Goal: Check status: Check status

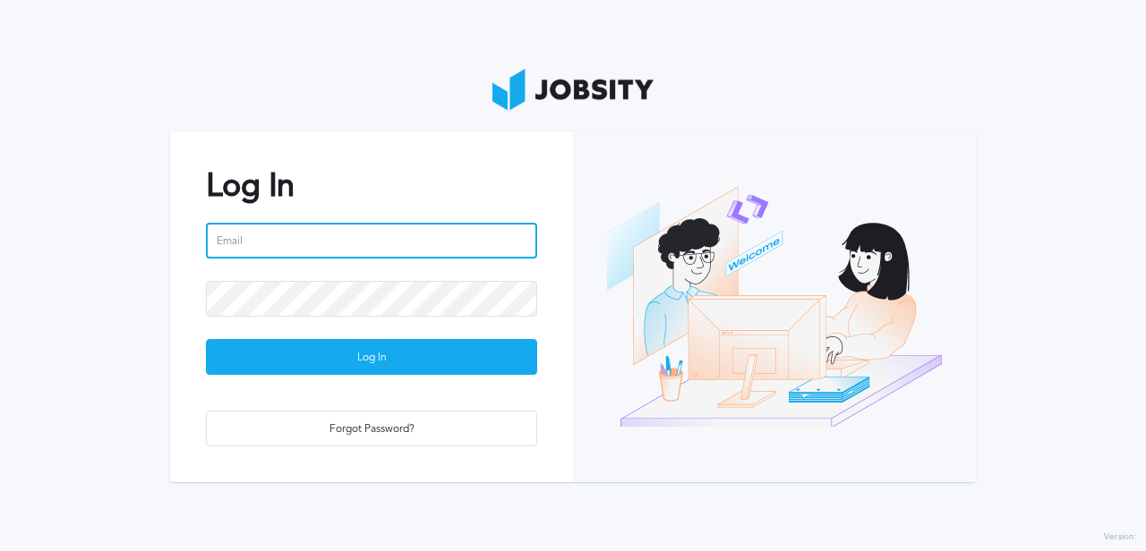
click at [424, 235] on input "email" at bounding box center [371, 241] width 331 height 36
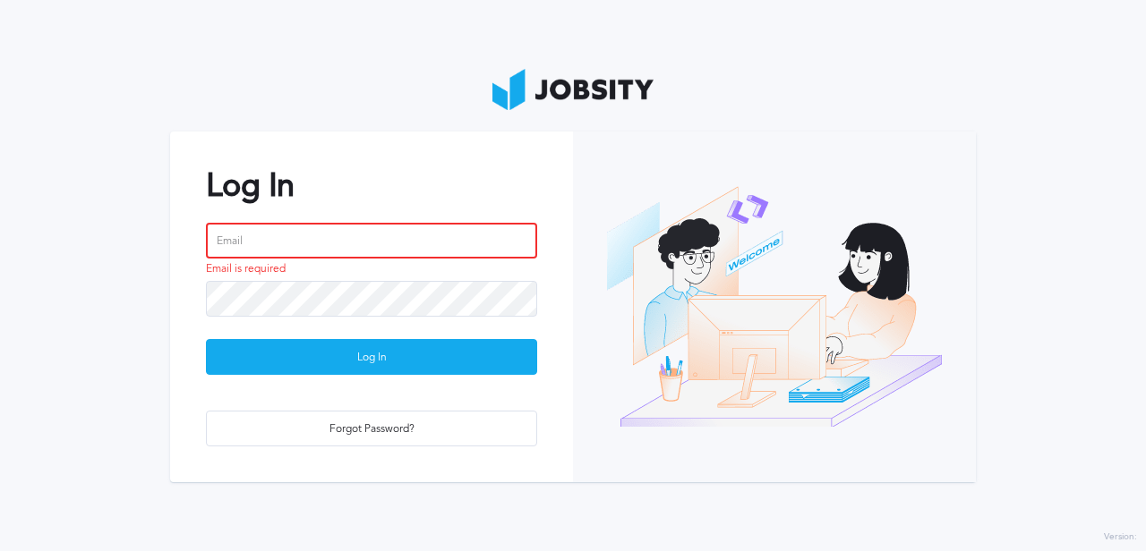
type input "[PERSON_NAME][EMAIL_ADDRESS][DOMAIN_NAME]"
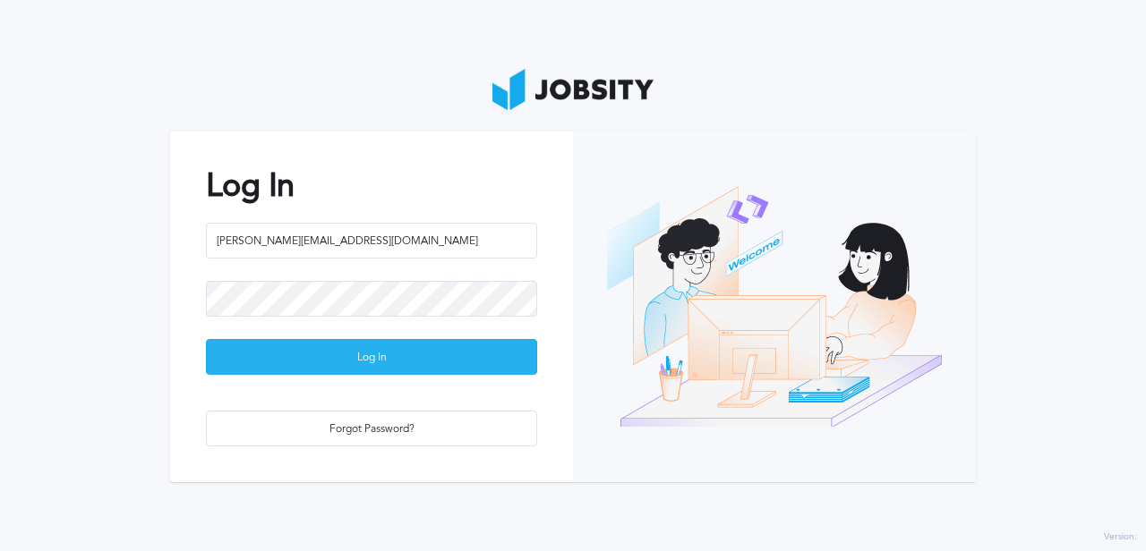
click at [355, 362] on div "Log In" at bounding box center [371, 358] width 329 height 36
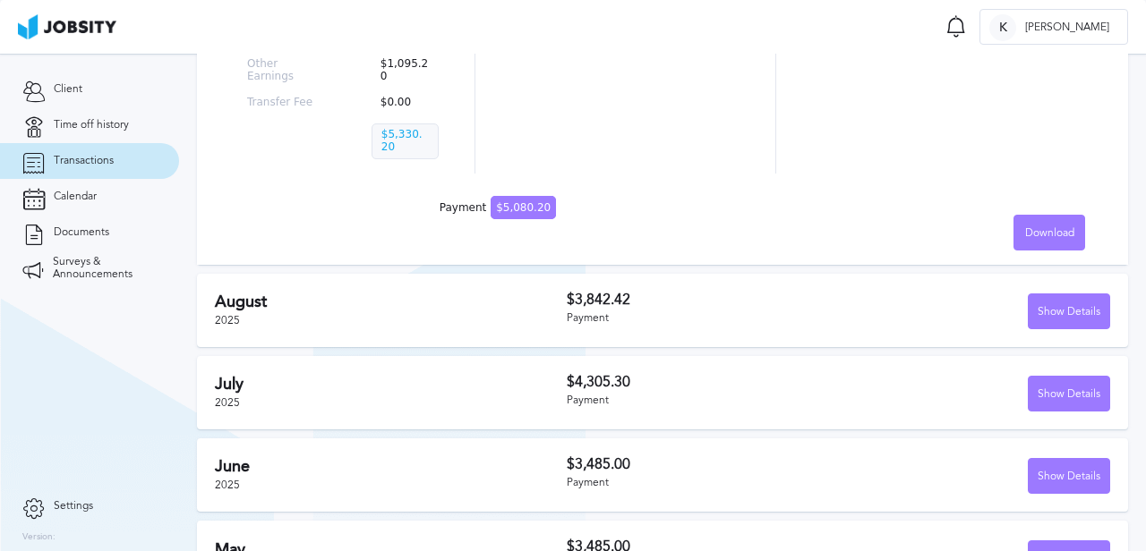
scroll to position [510, 0]
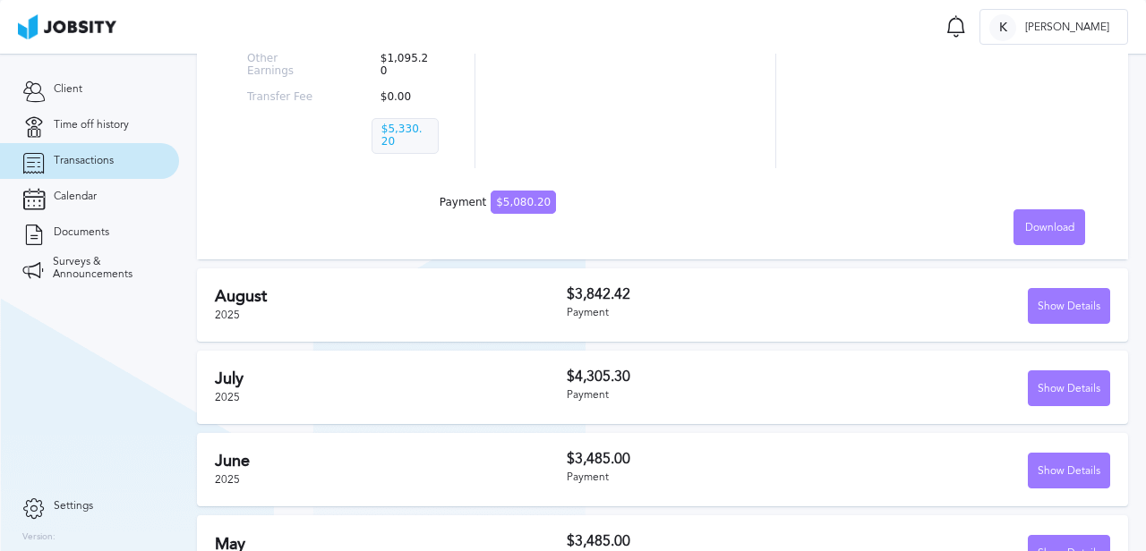
click at [707, 297] on h3 "$3,842.42" at bounding box center [702, 294] width 271 height 16
click at [1045, 300] on div "Show Details" at bounding box center [1068, 307] width 81 height 36
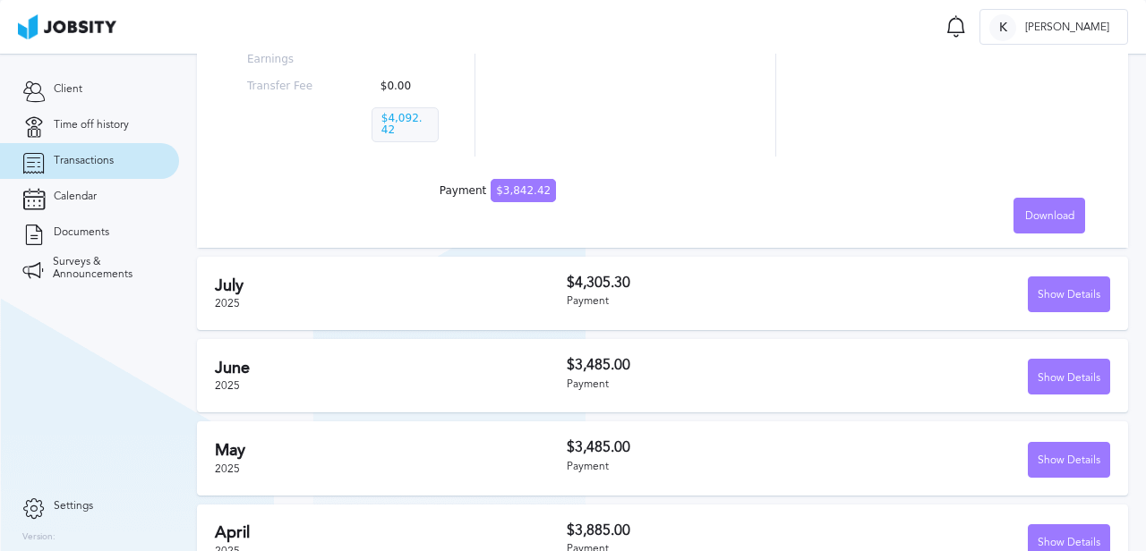
scroll to position [1185, 0]
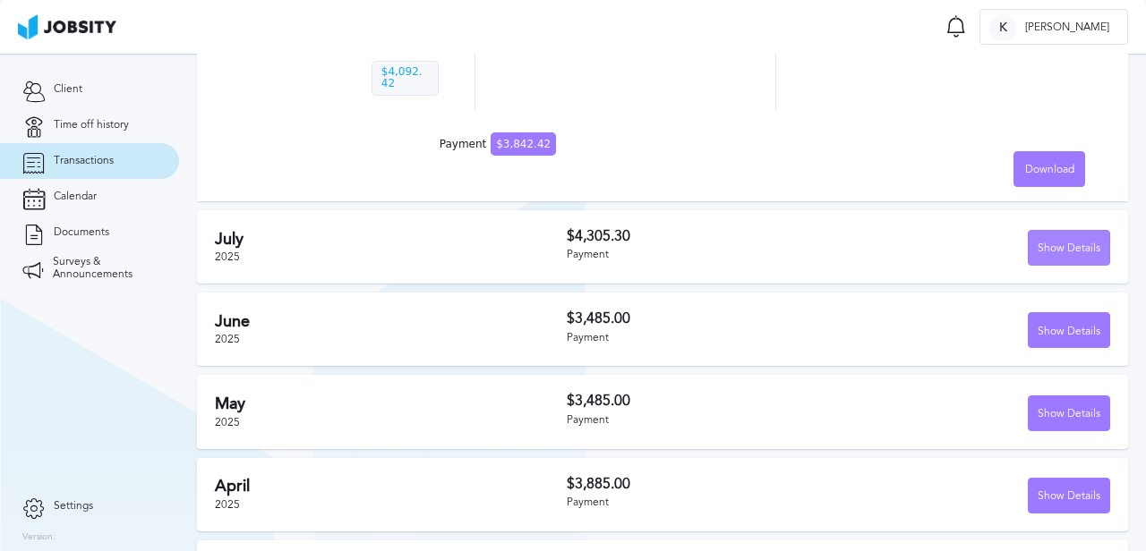
click at [1053, 242] on div "Show Details" at bounding box center [1068, 249] width 81 height 36
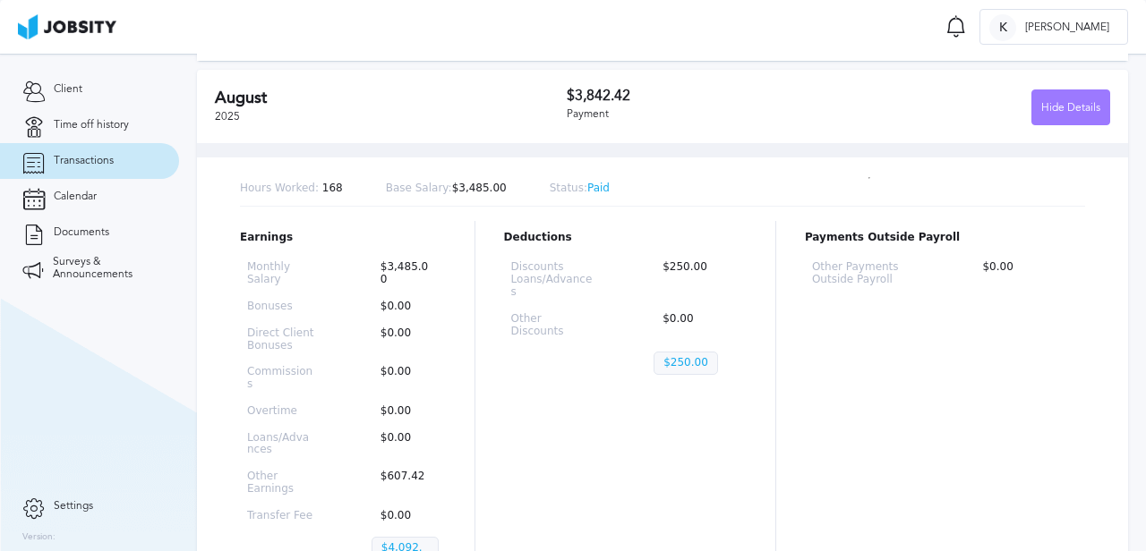
scroll to position [0, 0]
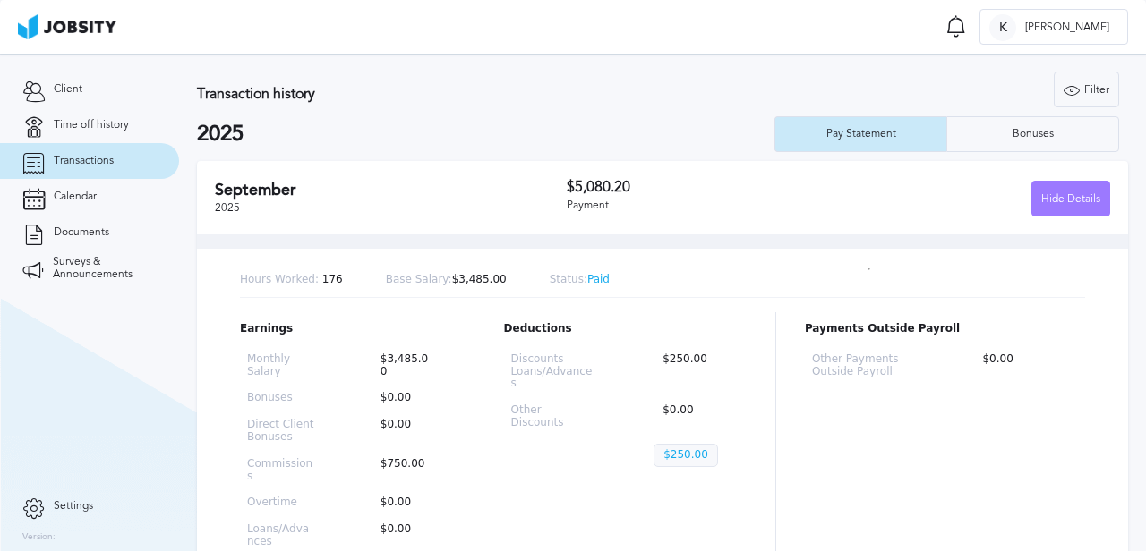
click at [78, 166] on span "Transactions" at bounding box center [84, 161] width 60 height 13
